Goal: Task Accomplishment & Management: Manage account settings

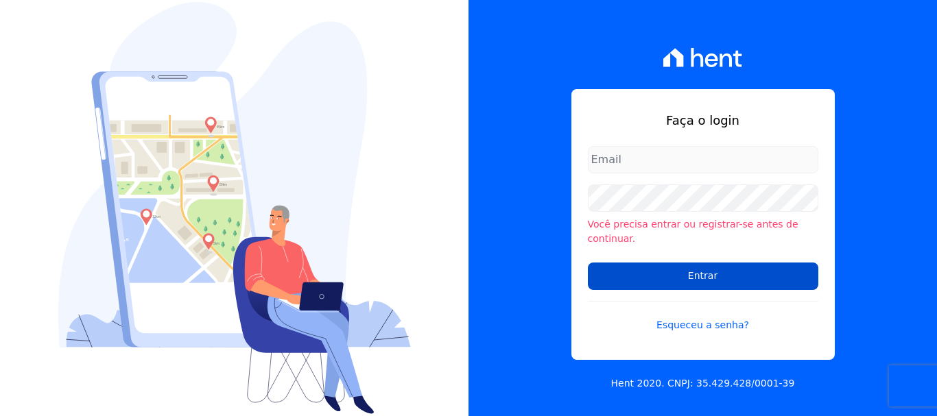
type input "[EMAIL_ADDRESS][DOMAIN_NAME]"
click at [658, 270] on input "Entrar" at bounding box center [703, 276] width 230 height 27
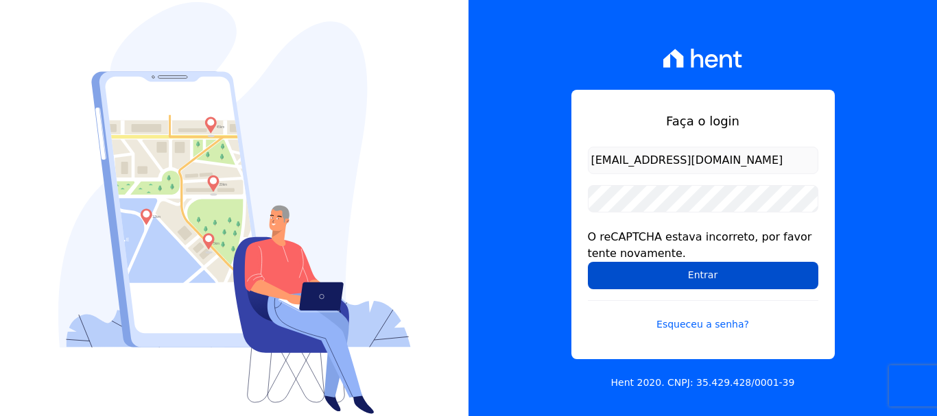
click at [705, 273] on input "Entrar" at bounding box center [703, 275] width 230 height 27
click at [635, 274] on input "Entrar" at bounding box center [703, 275] width 230 height 27
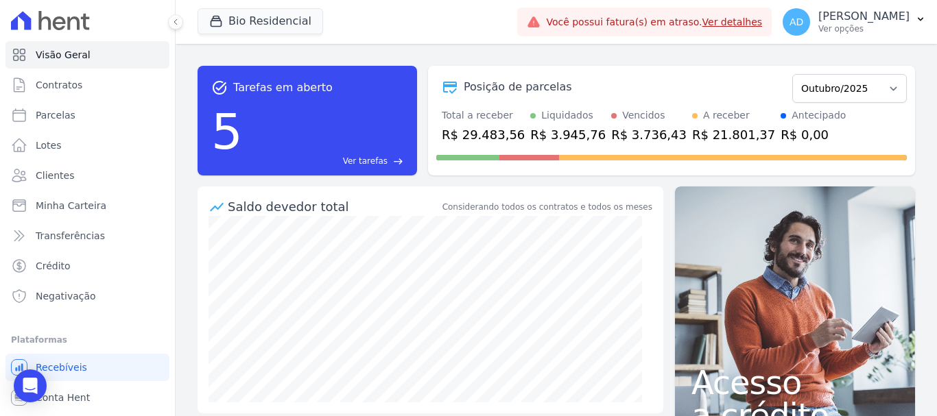
click at [740, 23] on link "Ver detalhes" at bounding box center [732, 21] width 60 height 11
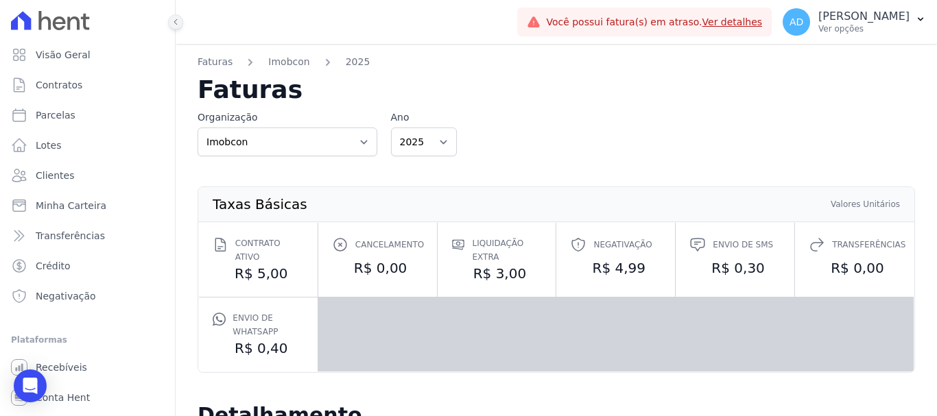
click at [176, 25] on icon at bounding box center [175, 22] width 8 height 8
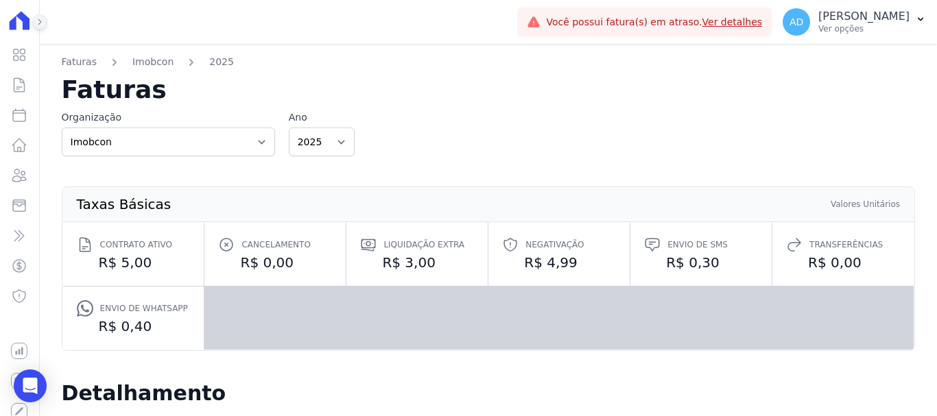
click at [32, 23] on button at bounding box center [39, 21] width 15 height 15
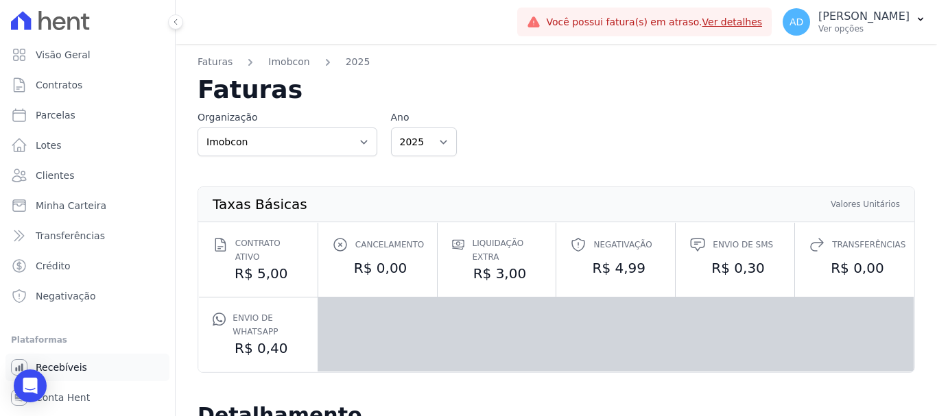
click at [75, 368] on span "Recebíveis" at bounding box center [61, 368] width 51 height 14
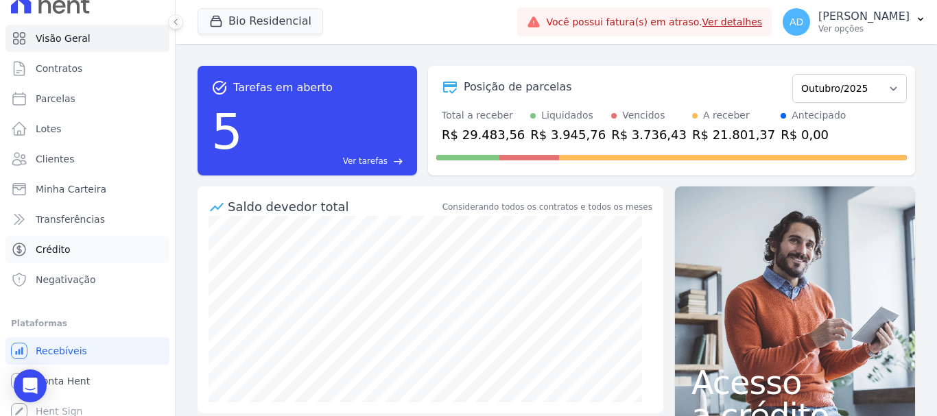
scroll to position [25, 0]
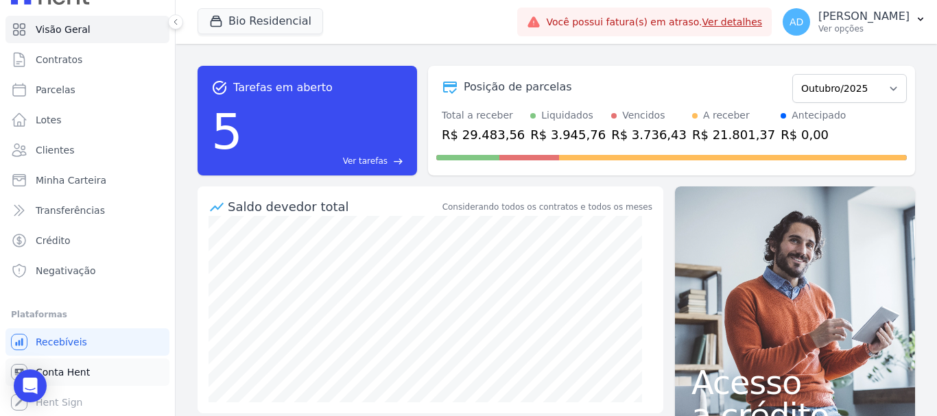
click at [64, 376] on span "Conta Hent" at bounding box center [63, 373] width 54 height 14
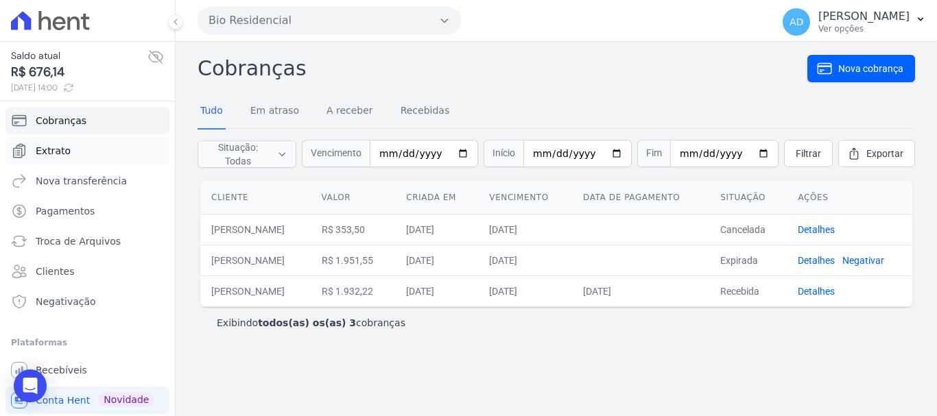
click at [78, 154] on link "Extrato" at bounding box center [87, 150] width 164 height 27
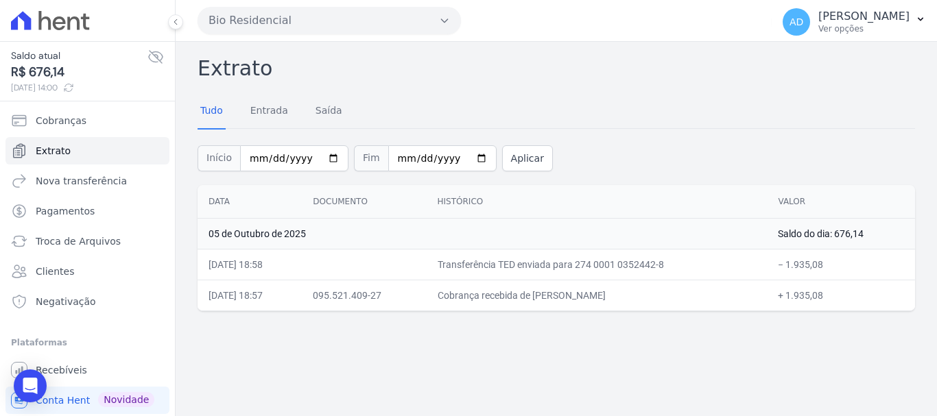
click at [265, 21] on button "Bio Residencial" at bounding box center [329, 20] width 263 height 27
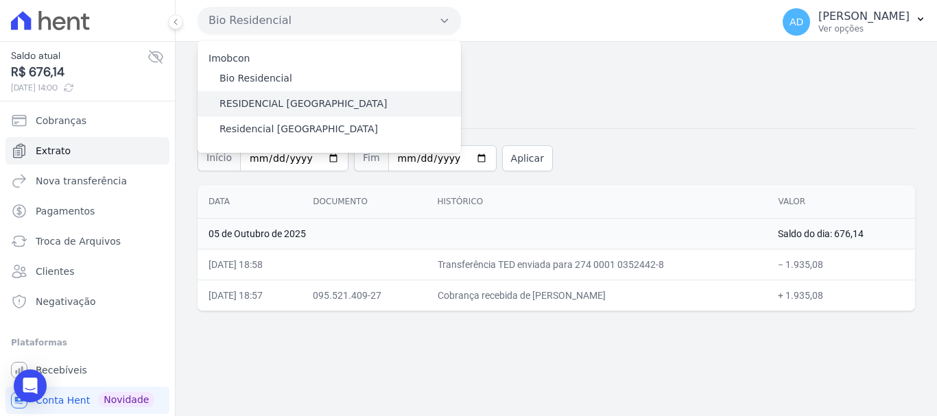
click at [259, 108] on label "RESIDENCIAL ALTOS DA COLINA" at bounding box center [304, 104] width 168 height 14
click at [0, 0] on input "RESIDENCIAL ALTOS DA COLINA" at bounding box center [0, 0] width 0 height 0
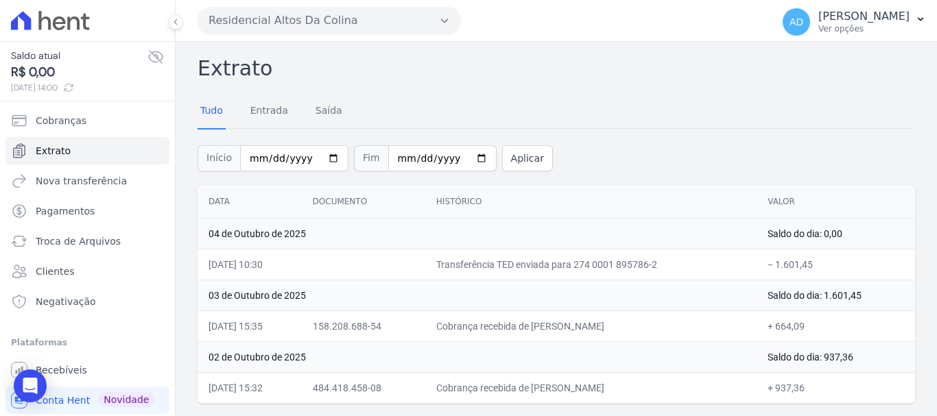
click at [245, 24] on button "Residencial Altos Da Colina" at bounding box center [329, 20] width 263 height 27
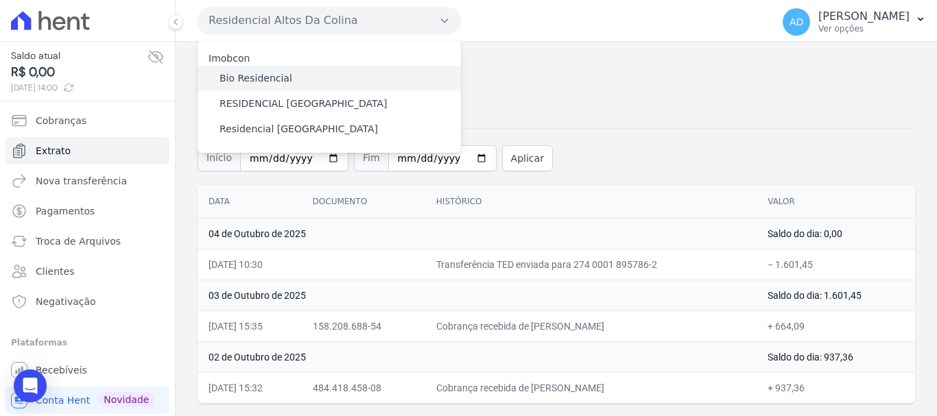
click at [254, 78] on label "Bio Residencial" at bounding box center [256, 78] width 73 height 14
click at [0, 0] on input "Bio Residencial" at bounding box center [0, 0] width 0 height 0
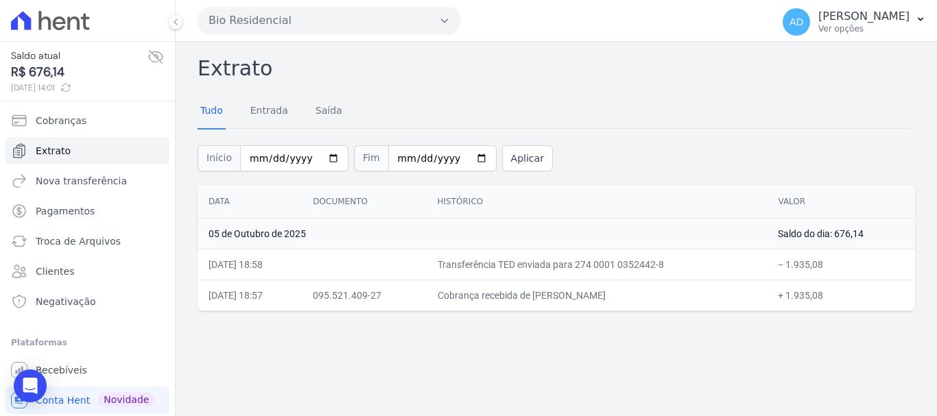
click at [246, 16] on button "Bio Residencial" at bounding box center [329, 20] width 263 height 27
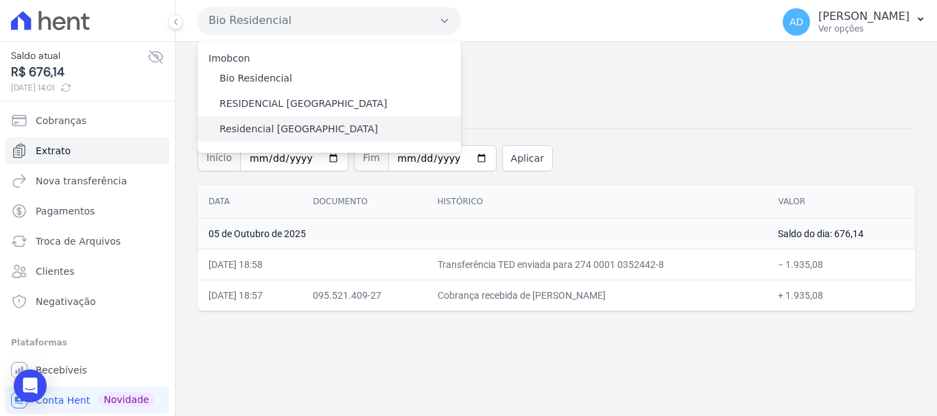
click at [250, 128] on label "Residencial Serra da Canastra" at bounding box center [299, 129] width 158 height 14
click at [0, 0] on input "Residencial Serra da Canastra" at bounding box center [0, 0] width 0 height 0
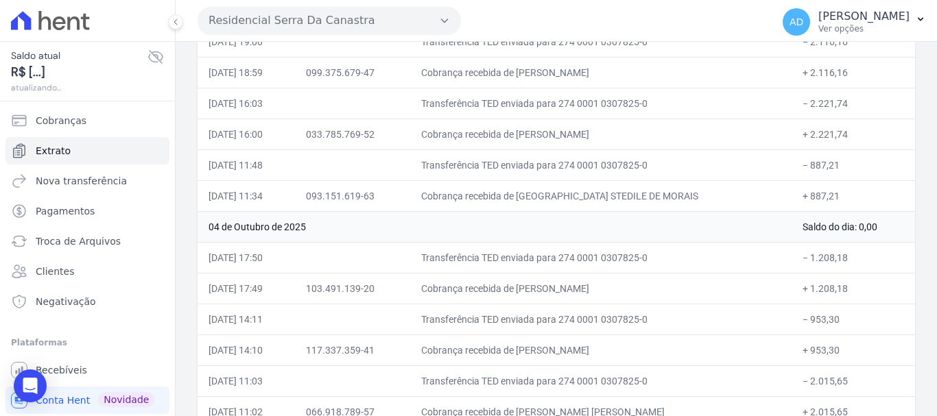
scroll to position [431, 0]
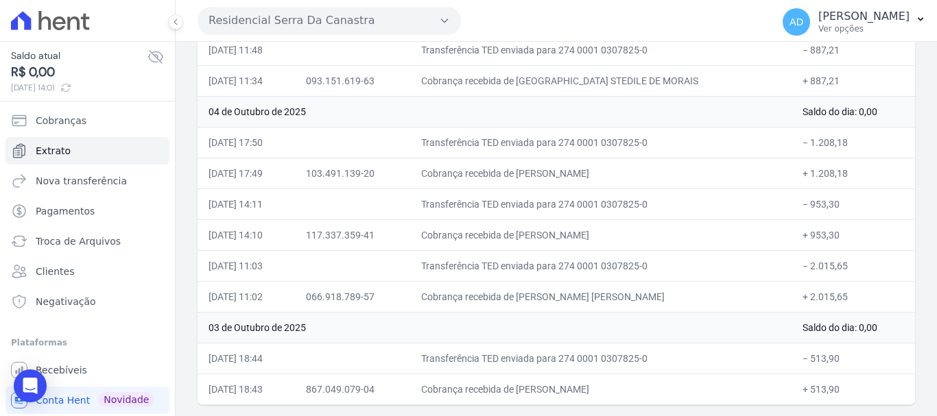
drag, startPoint x: 593, startPoint y: 234, endPoint x: 532, endPoint y: 238, distance: 61.9
click at [532, 237] on td "Cobrança recebida de ANDRE NALLON FRANCISCO" at bounding box center [600, 235] width 381 height 31
drag, startPoint x: 571, startPoint y: 175, endPoint x: 606, endPoint y: 167, distance: 35.8
click at [606, 167] on td "Cobrança recebida de SABRINA HELLEN DOS SANTOS ROCH" at bounding box center [600, 173] width 381 height 31
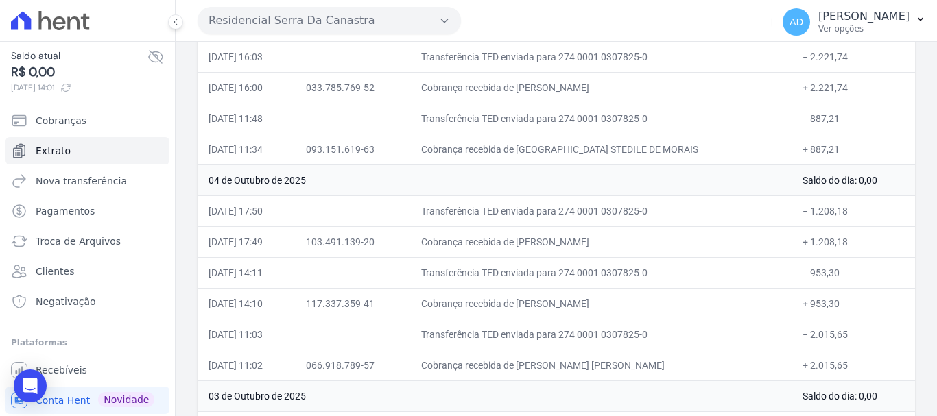
scroll to position [294, 0]
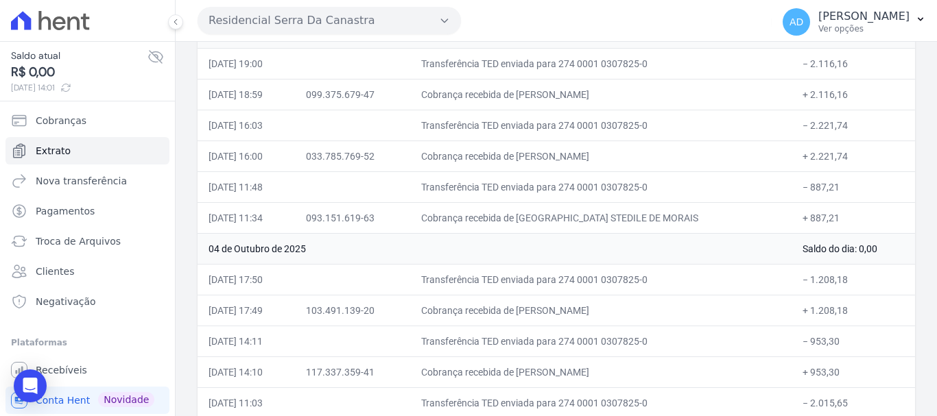
drag, startPoint x: 547, startPoint y: 159, endPoint x: 602, endPoint y: 161, distance: 54.2
click at [602, 158] on td "Cobrança recebida de ANDERSON CARLOS DE AZEVEDO" at bounding box center [600, 156] width 381 height 31
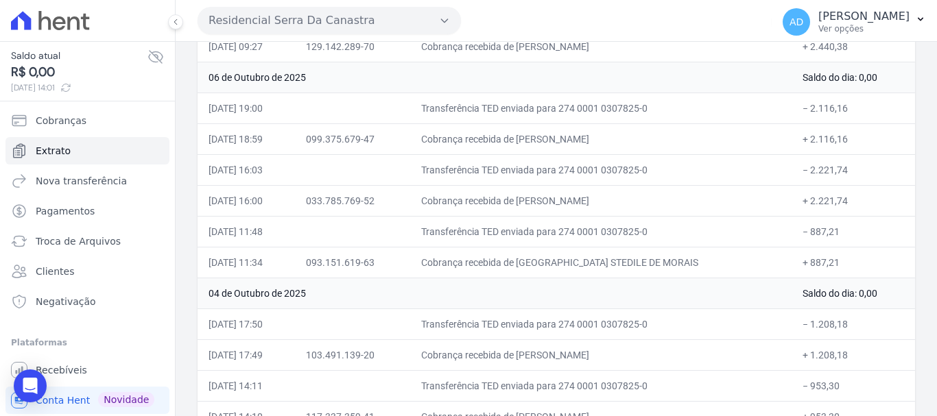
scroll to position [225, 0]
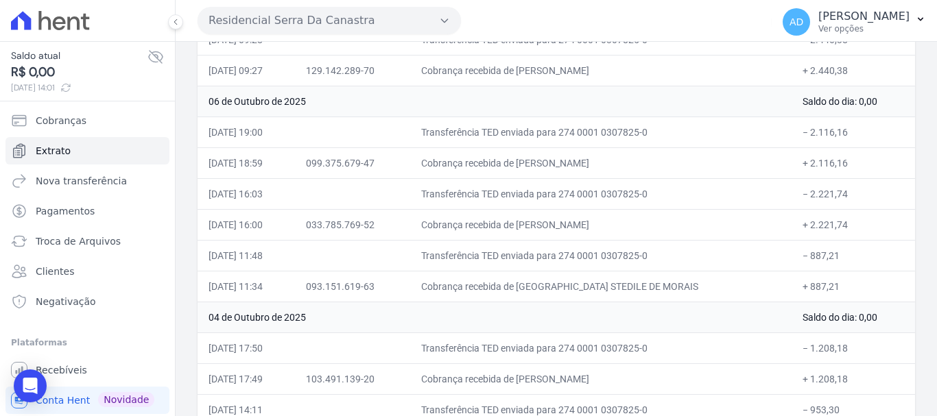
drag, startPoint x: 564, startPoint y: 166, endPoint x: 634, endPoint y: 163, distance: 70.0
click at [634, 163] on td "Cobrança recebida de GUILHERME AGOSTINHO ABUCARUB" at bounding box center [600, 162] width 381 height 31
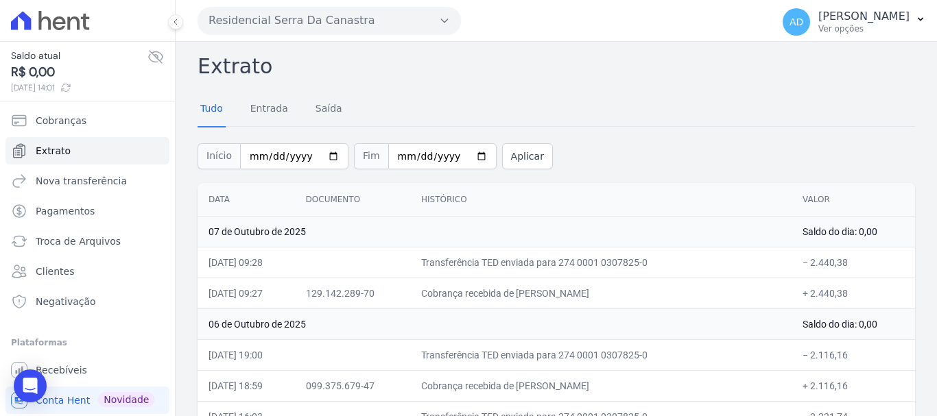
scroll to position [0, 0]
click at [266, 23] on button "Residencial Serra Da Canastra" at bounding box center [329, 20] width 263 height 27
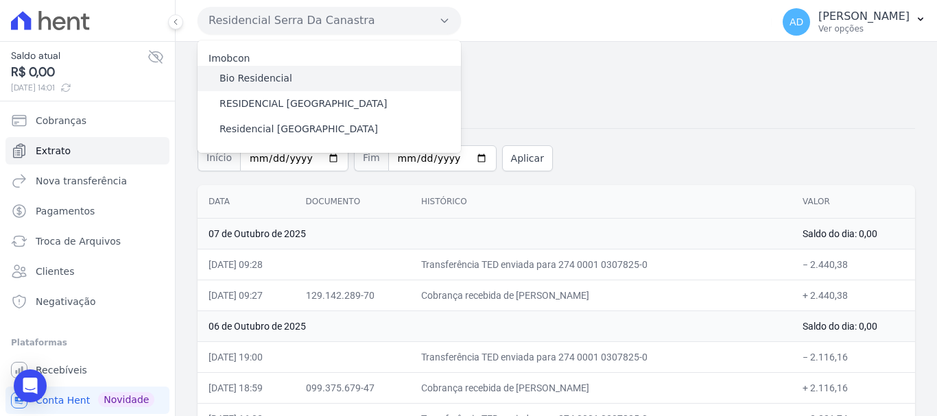
click at [268, 80] on label "Bio Residencial" at bounding box center [256, 78] width 73 height 14
click at [0, 0] on input "Bio Residencial" at bounding box center [0, 0] width 0 height 0
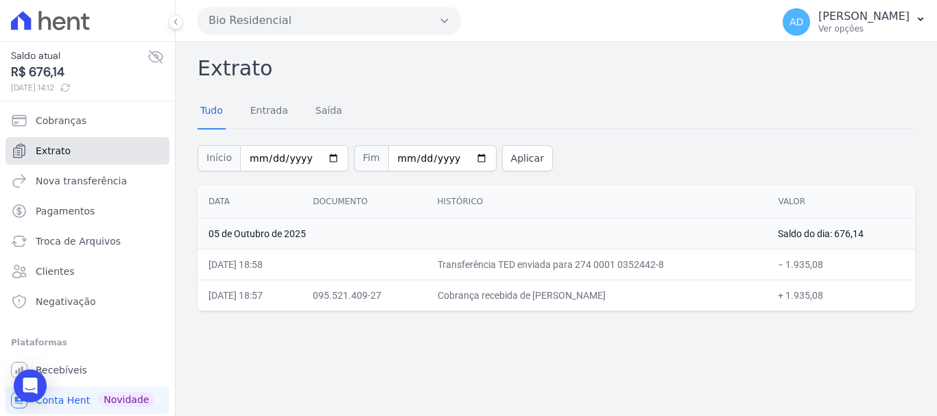
click at [84, 151] on link "Extrato" at bounding box center [87, 150] width 164 height 27
drag, startPoint x: 628, startPoint y: 294, endPoint x: 539, endPoint y: 298, distance: 88.6
click at [539, 298] on td "Cobrança recebida de GABRIEL FERREIRA IVANKIO" at bounding box center [597, 295] width 341 height 31
